Goal: Information Seeking & Learning: Find specific fact

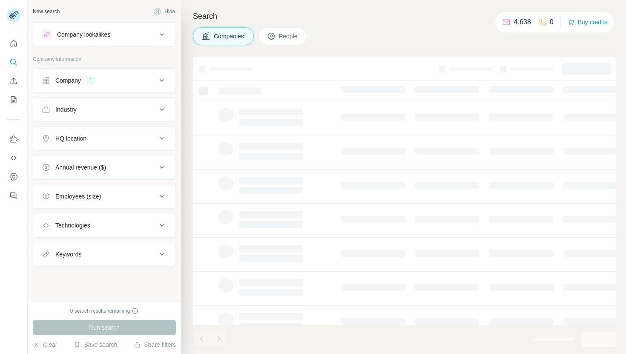
click at [114, 89] on button "Company 1" at bounding box center [104, 80] width 142 height 20
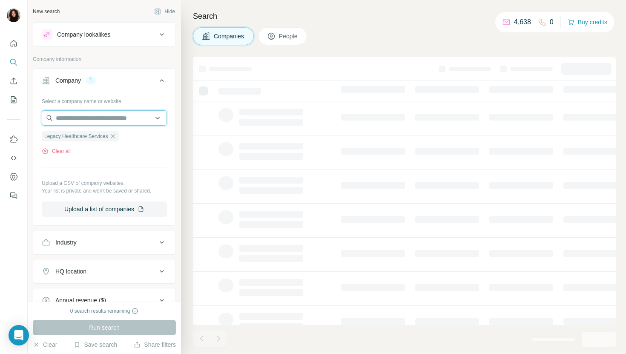
click at [106, 117] on input "text" at bounding box center [104, 117] width 125 height 15
paste input "**********"
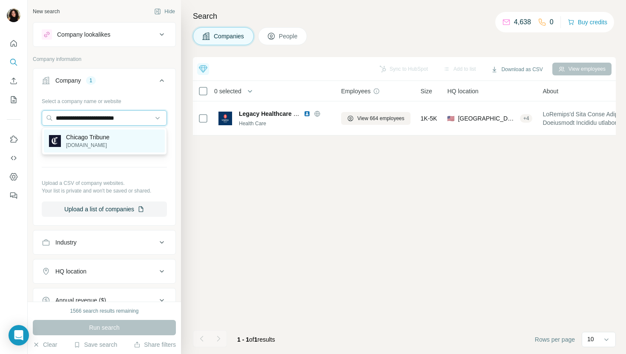
type input "**********"
click at [125, 143] on div "Chicago Tribune [DOMAIN_NAME]" at bounding box center [104, 140] width 121 height 23
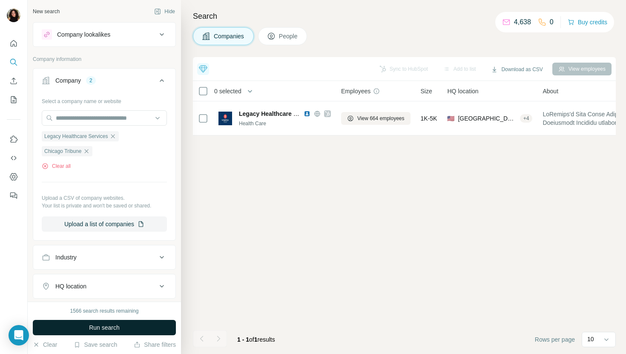
click at [91, 324] on span "Run search" at bounding box center [104, 327] width 31 height 9
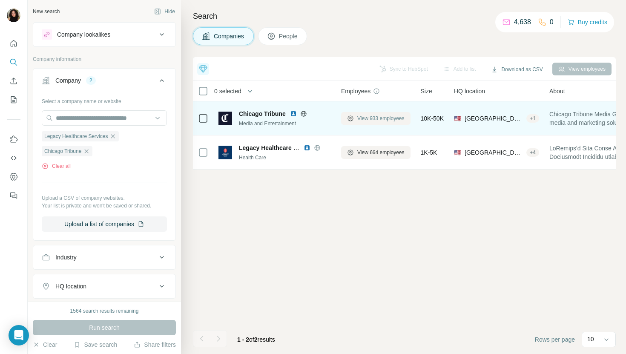
click at [358, 121] on span "View 933 employees" at bounding box center [380, 118] width 47 height 8
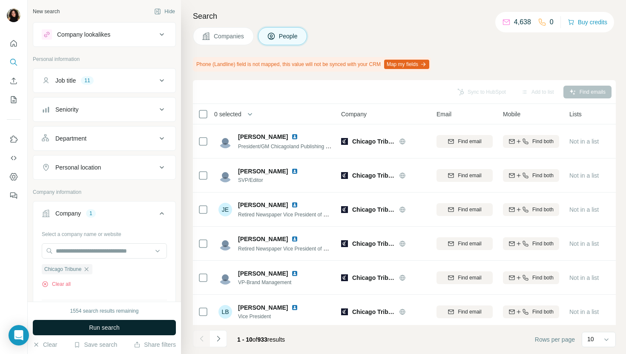
click at [146, 330] on button "Run search" at bounding box center [104, 327] width 143 height 15
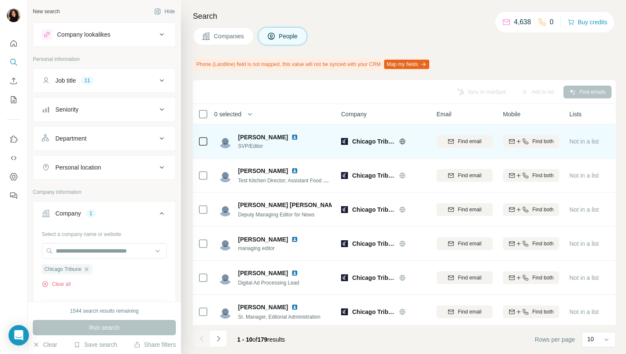
click at [291, 136] on img at bounding box center [294, 137] width 7 height 7
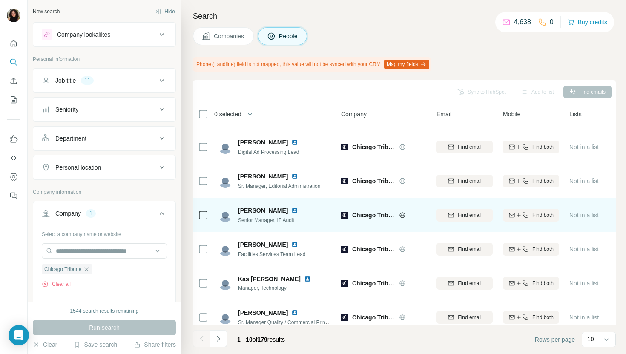
scroll to position [140, 0]
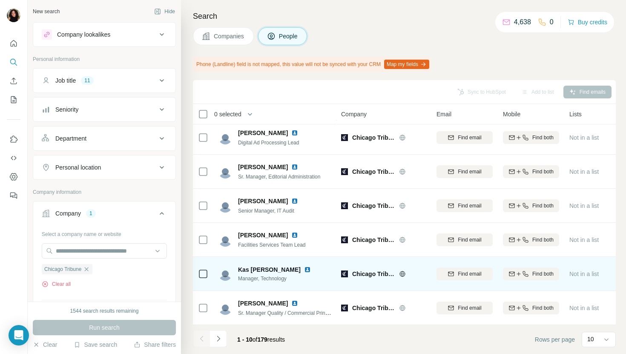
click at [304, 270] on img at bounding box center [307, 269] width 7 height 7
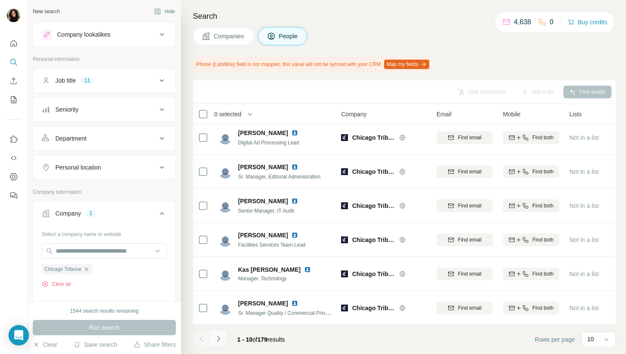
click at [217, 340] on icon "Navigate to next page" at bounding box center [218, 338] width 9 height 9
click at [220, 341] on icon "Navigate to next page" at bounding box center [218, 338] width 9 height 9
click at [220, 342] on icon "Navigate to next page" at bounding box center [218, 338] width 9 height 9
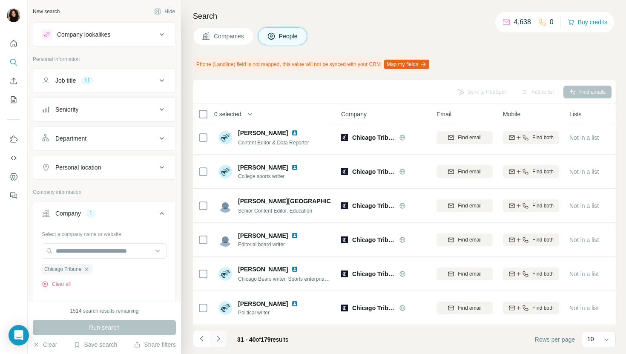
click at [217, 342] on button "Navigate to next page" at bounding box center [218, 338] width 17 height 17
click at [220, 342] on icon "Navigate to next page" at bounding box center [218, 338] width 9 height 9
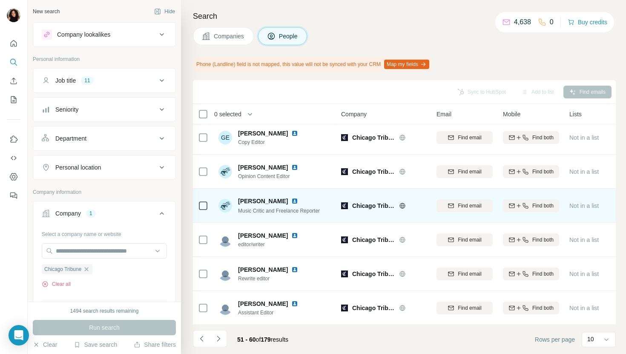
scroll to position [0, 0]
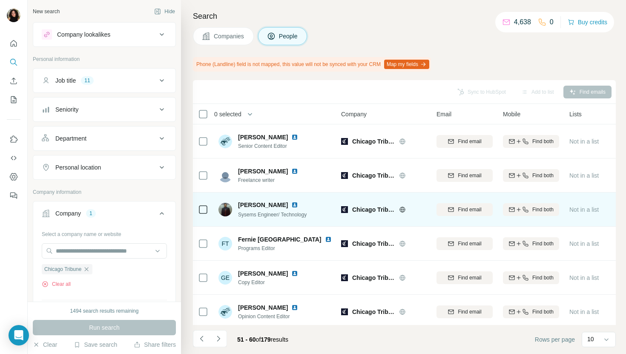
click at [291, 204] on img at bounding box center [294, 204] width 7 height 7
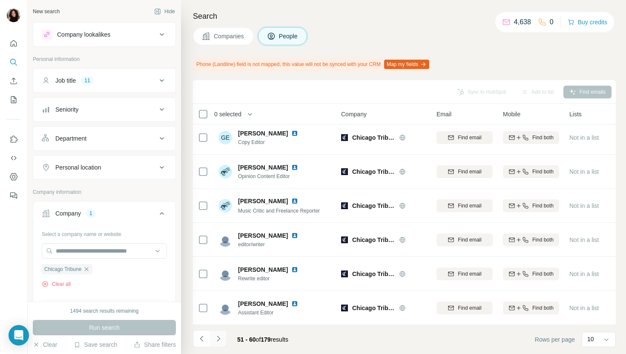
click at [223, 337] on button "Navigate to next page" at bounding box center [218, 338] width 17 height 17
click at [223, 342] on button "Navigate to next page" at bounding box center [218, 338] width 17 height 17
click at [223, 339] on button "Navigate to next page" at bounding box center [218, 338] width 17 height 17
click at [222, 339] on icon "Navigate to next page" at bounding box center [218, 338] width 9 height 9
click at [215, 343] on button "Navigate to next page" at bounding box center [218, 338] width 17 height 17
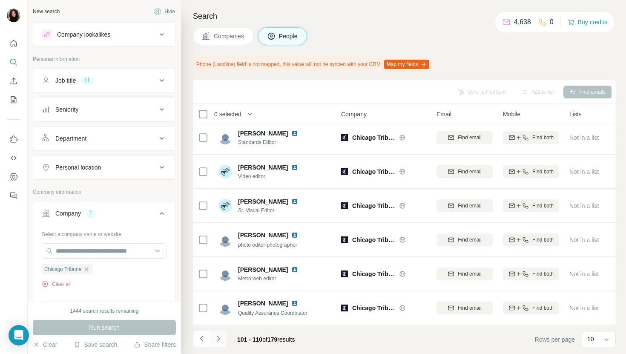
click at [220, 340] on icon "Navigate to next page" at bounding box center [218, 338] width 9 height 9
click at [218, 345] on button "Navigate to next page" at bounding box center [218, 338] width 17 height 17
click at [222, 334] on button "Navigate to next page" at bounding box center [218, 338] width 17 height 17
click at [220, 339] on icon "Navigate to next page" at bounding box center [218, 338] width 9 height 9
click at [219, 342] on icon "Navigate to next page" at bounding box center [218, 338] width 9 height 9
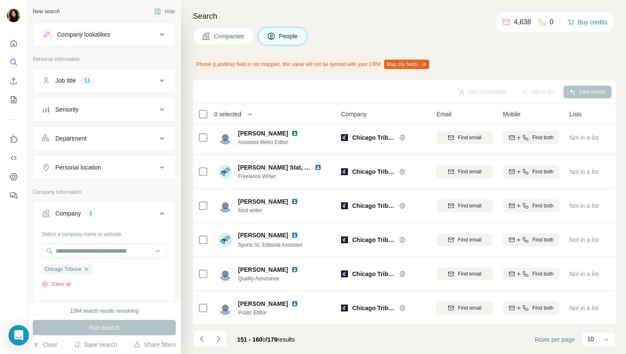
scroll to position [0, 0]
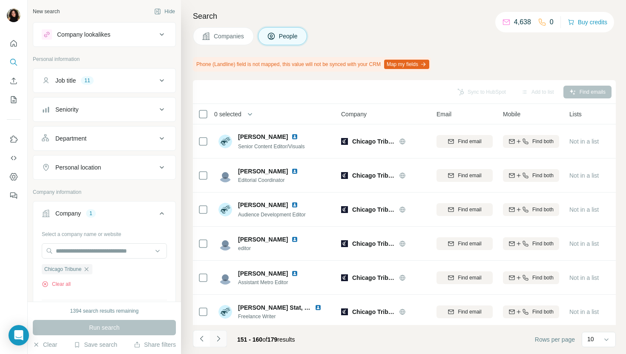
click at [219, 332] on button "Navigate to next page" at bounding box center [218, 338] width 17 height 17
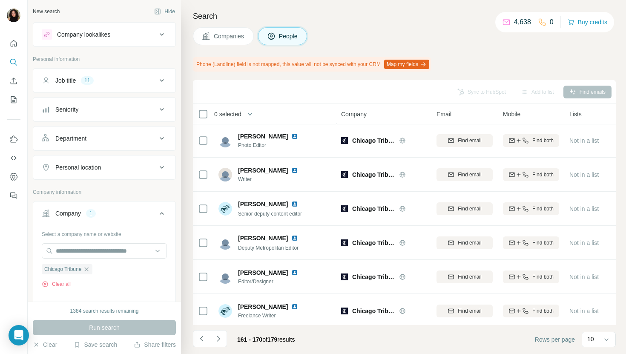
scroll to position [140, 0]
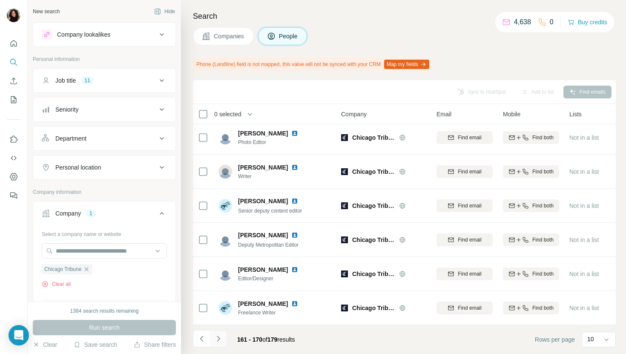
click at [219, 344] on button "Navigate to next page" at bounding box center [218, 338] width 17 height 17
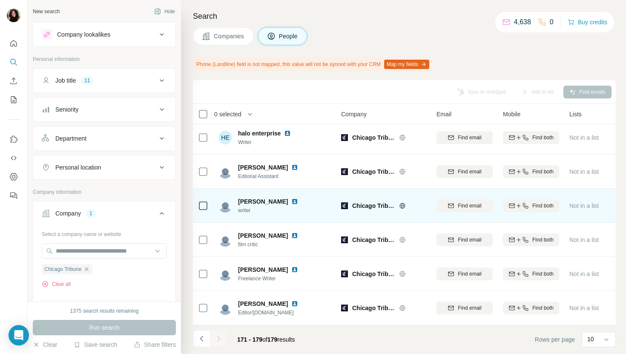
scroll to position [0, 0]
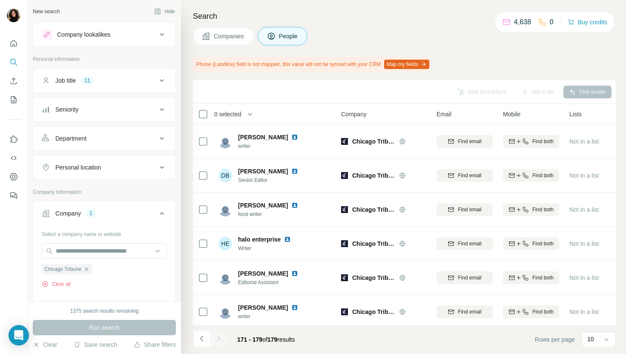
click at [203, 32] on icon at bounding box center [206, 36] width 9 height 9
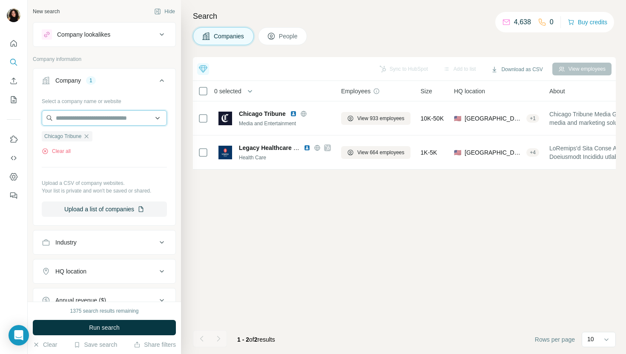
click at [89, 120] on input "text" at bounding box center [104, 117] width 125 height 15
paste input "**********"
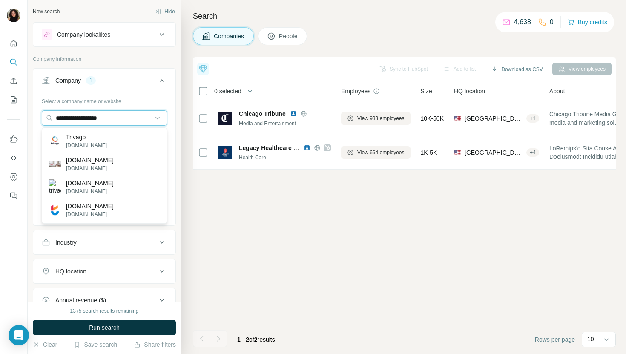
type input "**********"
click at [115, 144] on div "Trivago [DOMAIN_NAME]" at bounding box center [104, 140] width 121 height 23
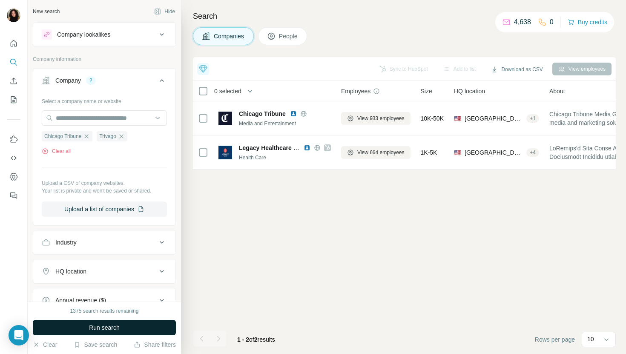
click at [85, 334] on button "Run search" at bounding box center [104, 327] width 143 height 15
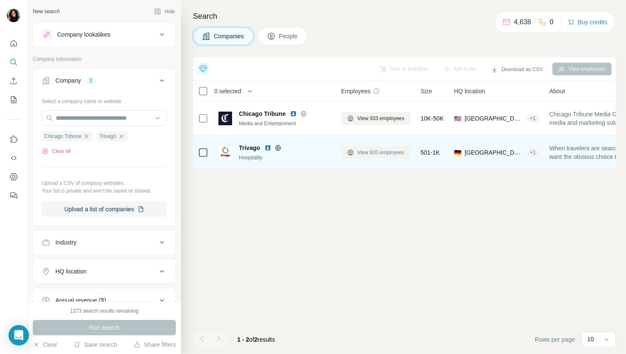
click at [364, 156] on button "View 820 employees" at bounding box center [375, 152] width 69 height 13
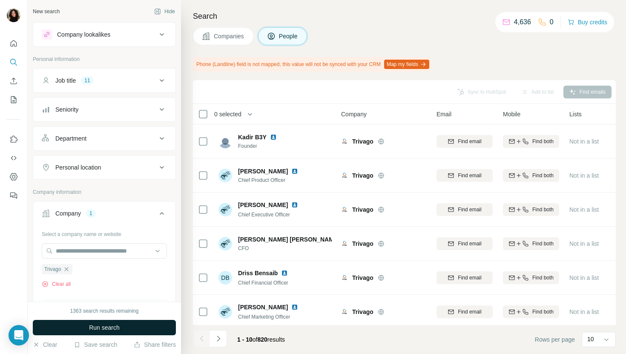
click at [152, 330] on button "Run search" at bounding box center [104, 327] width 143 height 15
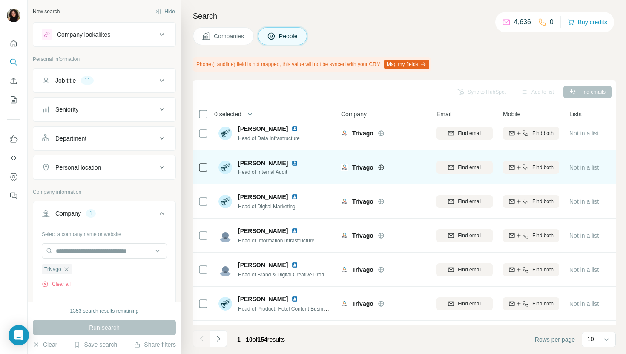
scroll to position [79, 0]
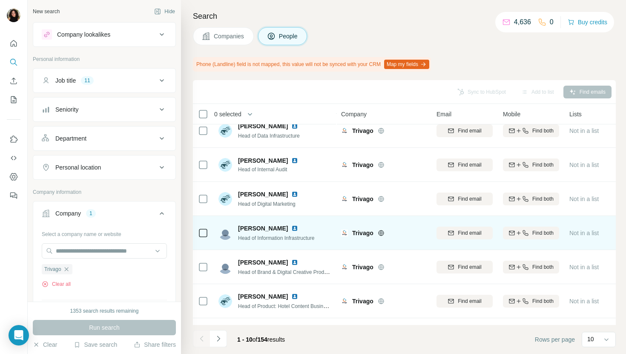
click at [294, 227] on img at bounding box center [294, 228] width 7 height 7
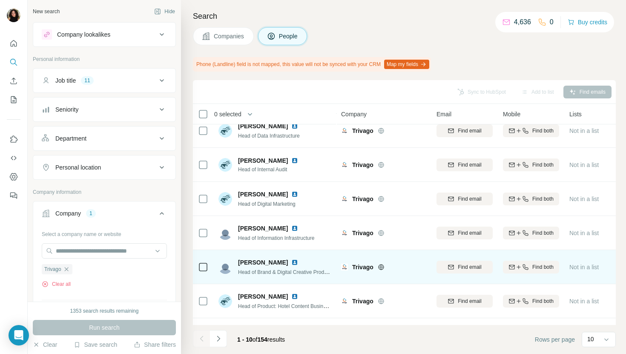
scroll to position [140, 0]
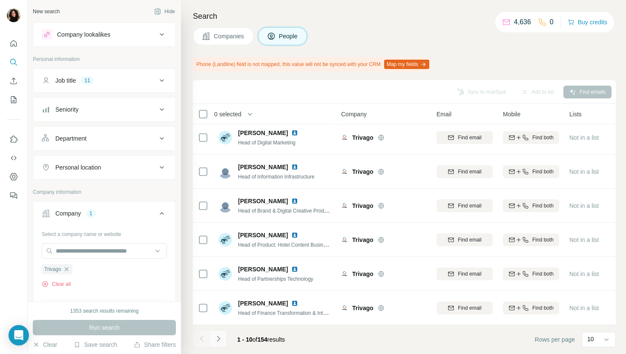
click at [218, 342] on icon "Navigate to next page" at bounding box center [218, 338] width 9 height 9
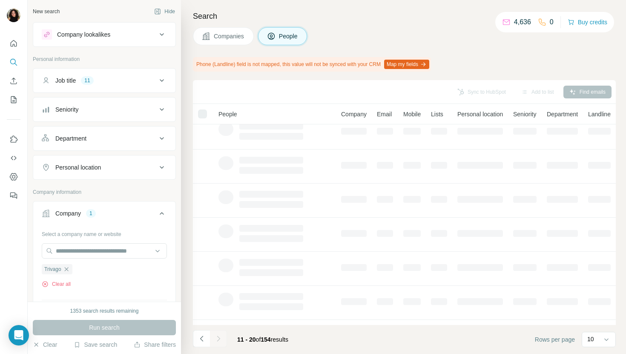
scroll to position [0, 0]
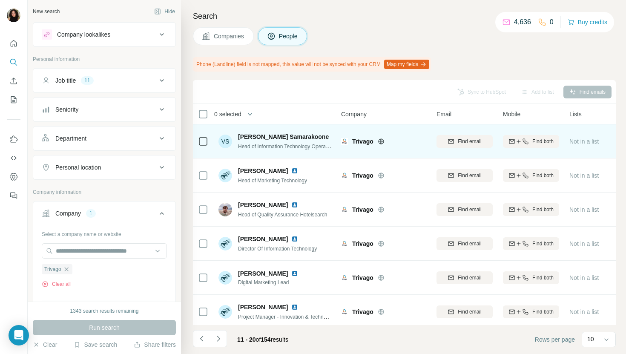
click at [332, 136] on img at bounding box center [335, 136] width 7 height 7
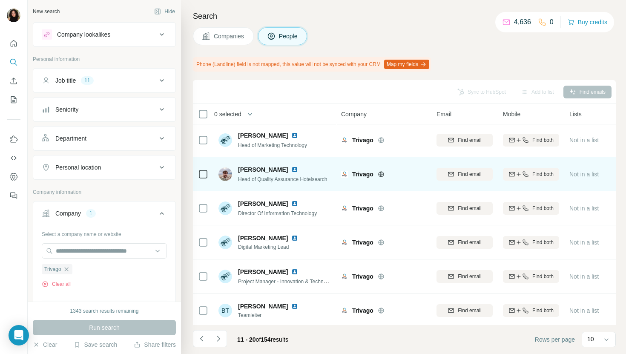
scroll to position [39, 0]
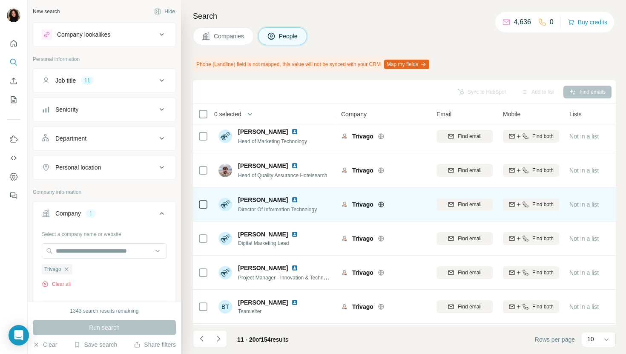
click at [291, 201] on img at bounding box center [294, 199] width 7 height 7
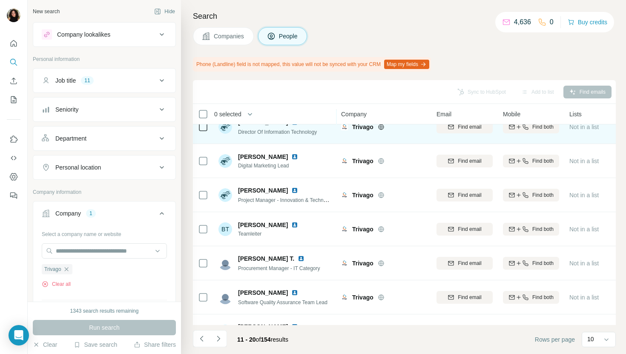
scroll to position [140, 0]
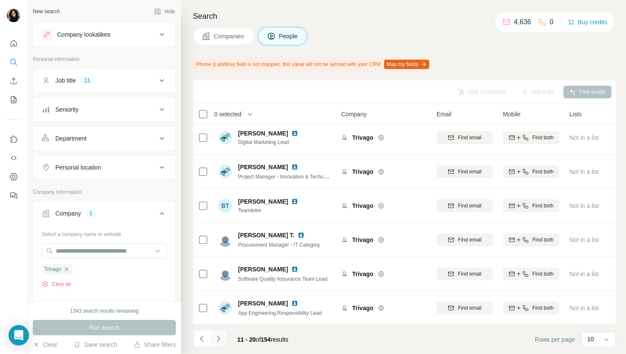
click at [219, 337] on icon "Navigate to next page" at bounding box center [218, 338] width 3 height 6
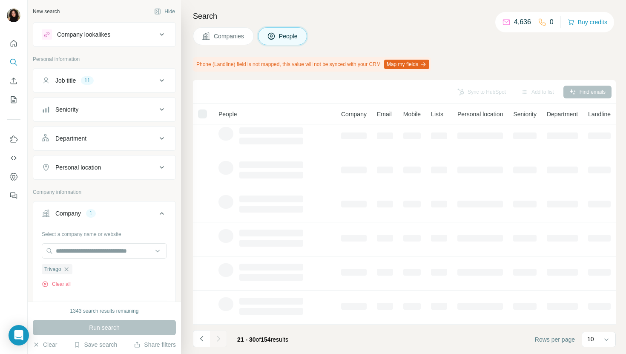
scroll to position [0, 0]
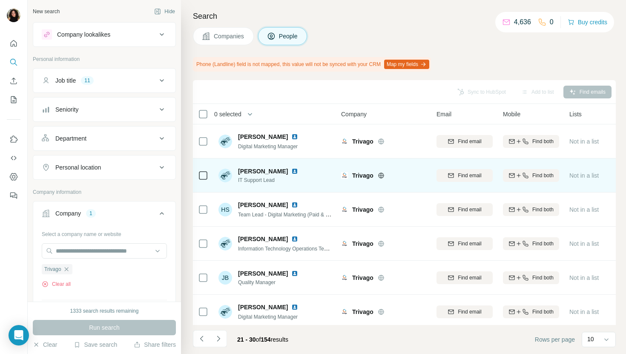
click at [291, 172] on img at bounding box center [294, 171] width 7 height 7
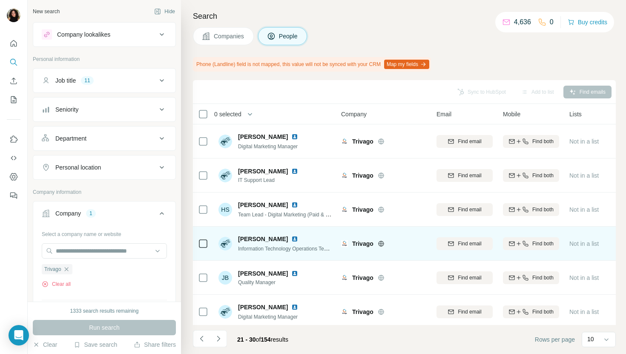
click at [291, 237] on img at bounding box center [294, 238] width 7 height 7
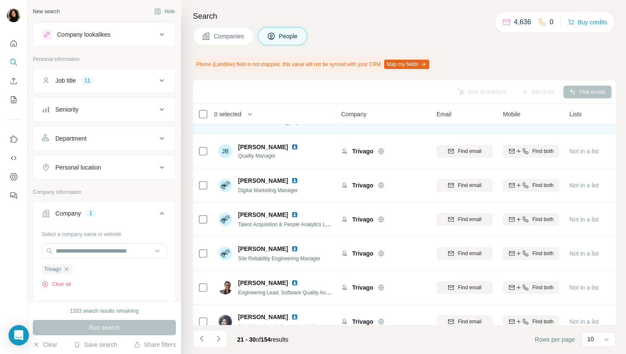
scroll to position [140, 0]
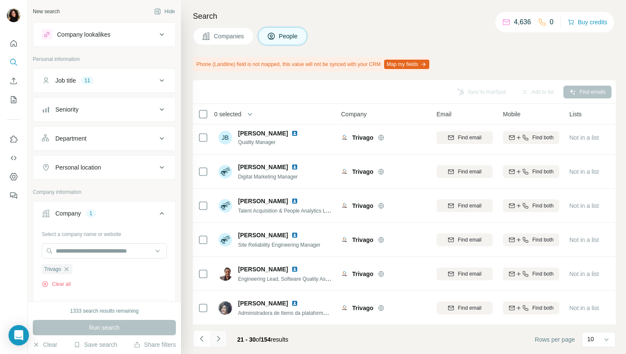
click at [222, 336] on button "Navigate to next page" at bounding box center [218, 338] width 17 height 17
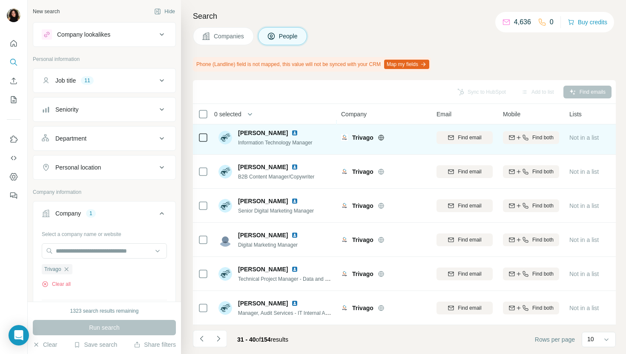
click at [291, 133] on img at bounding box center [294, 132] width 7 height 7
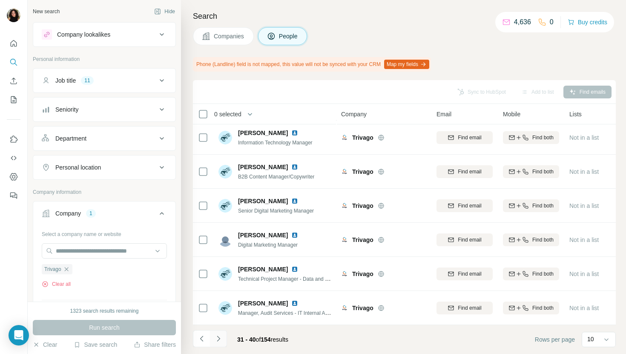
click at [218, 338] on icon "Navigate to next page" at bounding box center [218, 338] width 9 height 9
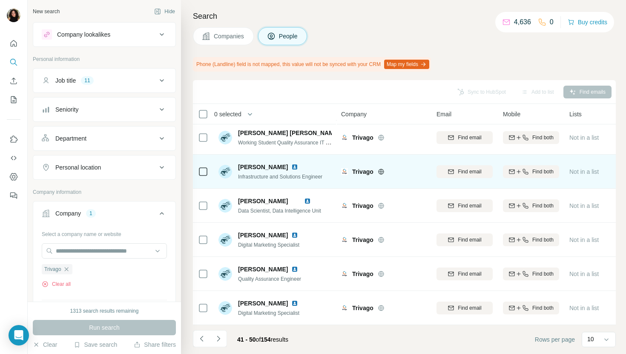
scroll to position [133, 0]
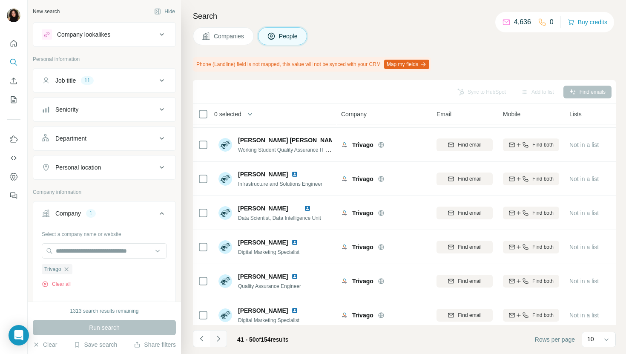
click at [223, 335] on button "Navigate to next page" at bounding box center [218, 338] width 17 height 17
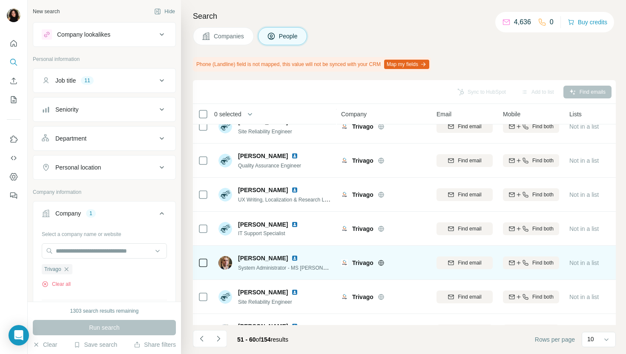
scroll to position [140, 0]
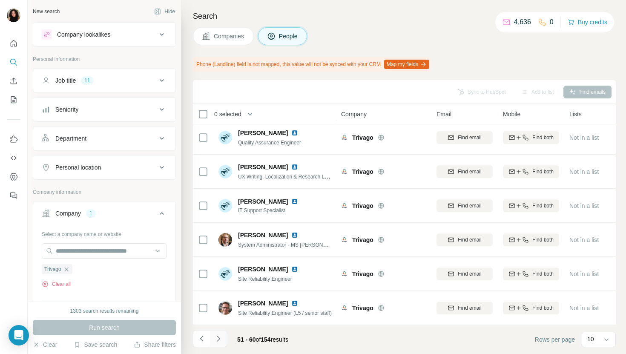
click at [218, 342] on icon "Navigate to next page" at bounding box center [218, 338] width 9 height 9
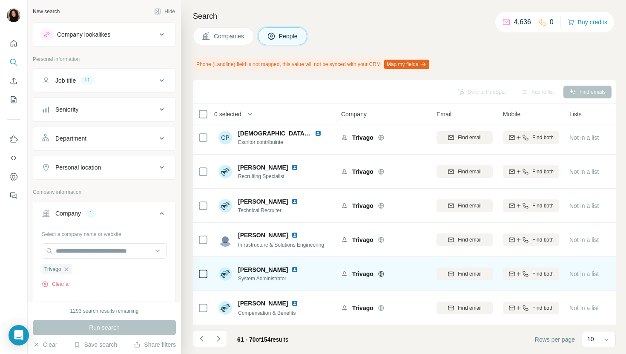
click at [291, 271] on img at bounding box center [294, 269] width 7 height 7
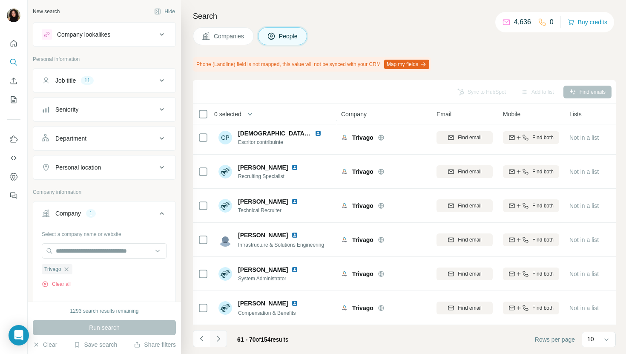
click at [223, 339] on button "Navigate to next page" at bounding box center [218, 338] width 17 height 17
click at [221, 343] on button "Navigate to next page" at bounding box center [218, 338] width 17 height 17
click at [223, 336] on button "Navigate to next page" at bounding box center [218, 338] width 17 height 17
click at [220, 340] on icon "Navigate to next page" at bounding box center [218, 338] width 9 height 9
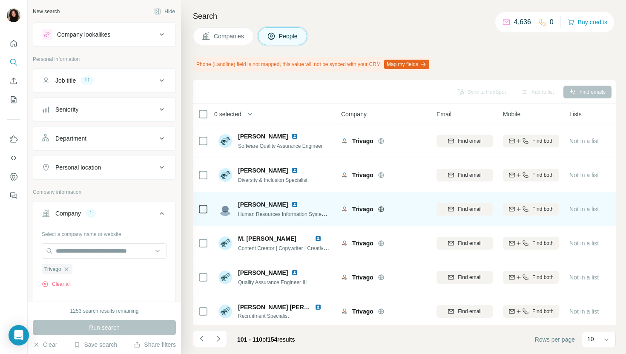
scroll to position [70, 0]
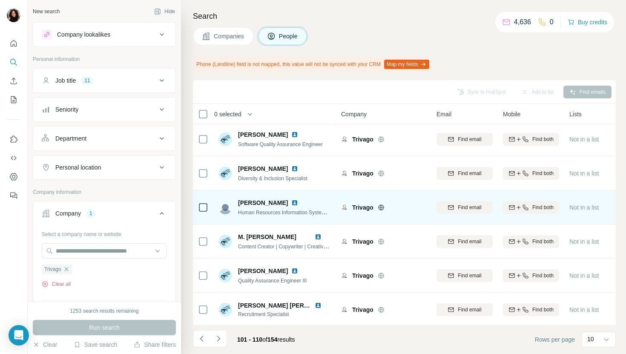
click at [291, 203] on img at bounding box center [294, 202] width 7 height 7
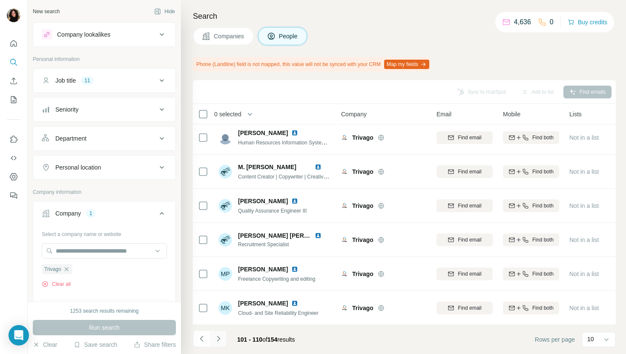
click at [221, 338] on icon "Navigate to next page" at bounding box center [218, 338] width 9 height 9
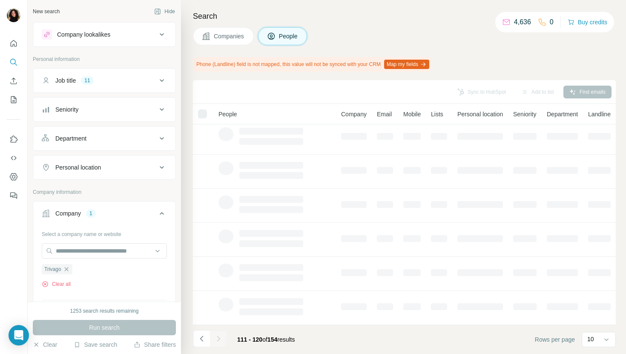
scroll to position [0, 0]
